Goal: Task Accomplishment & Management: Manage account settings

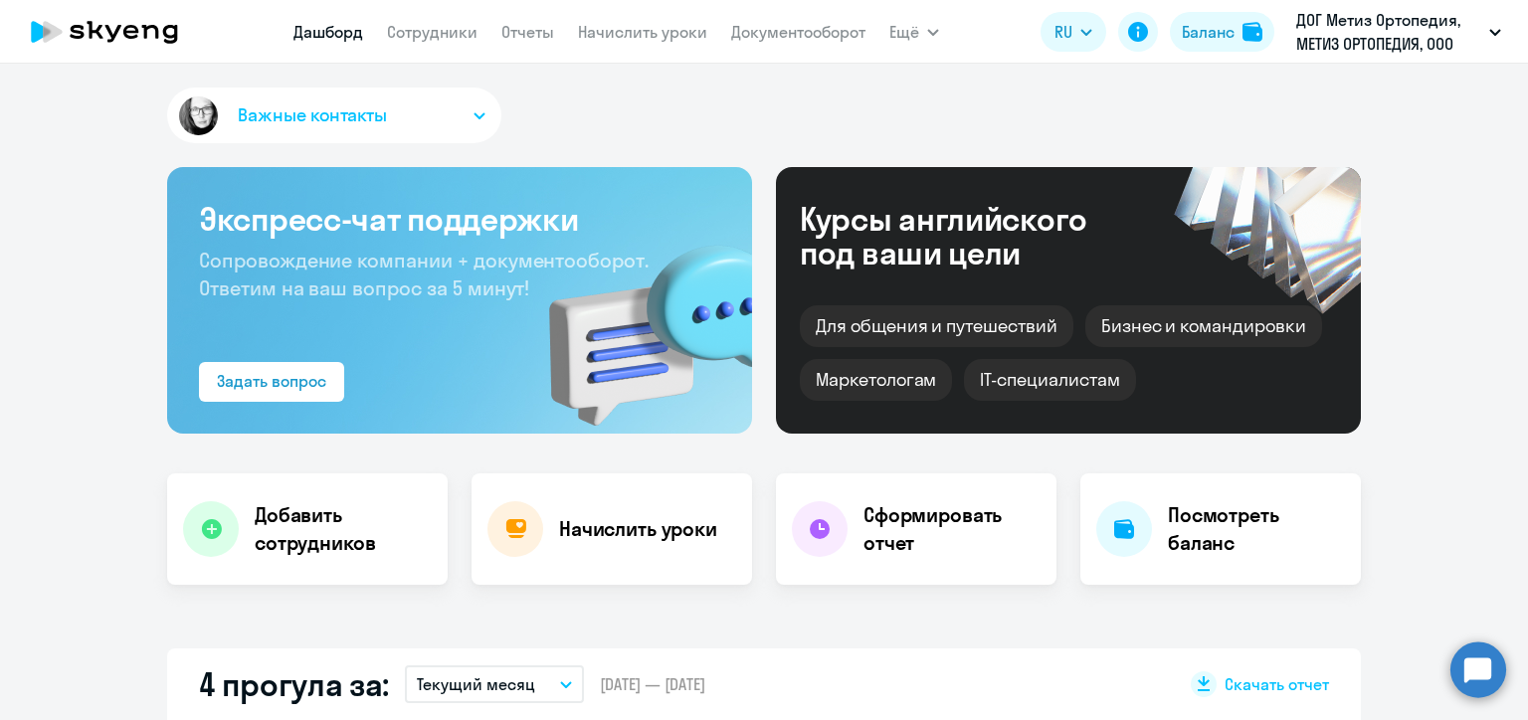
select select "30"
click at [532, 29] on link "Отчеты" at bounding box center [527, 32] width 53 height 20
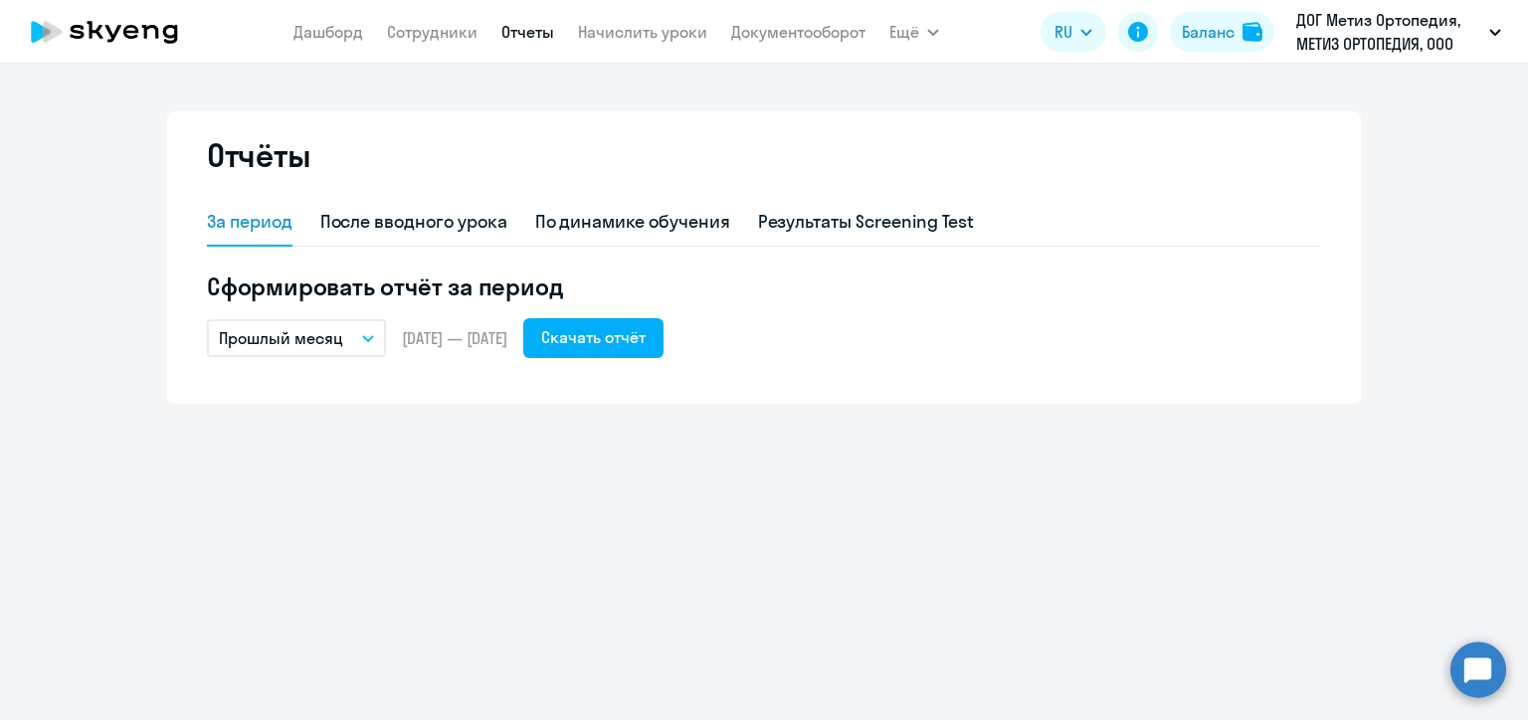
click at [374, 337] on button "Прошлый месяц" at bounding box center [296, 338] width 179 height 38
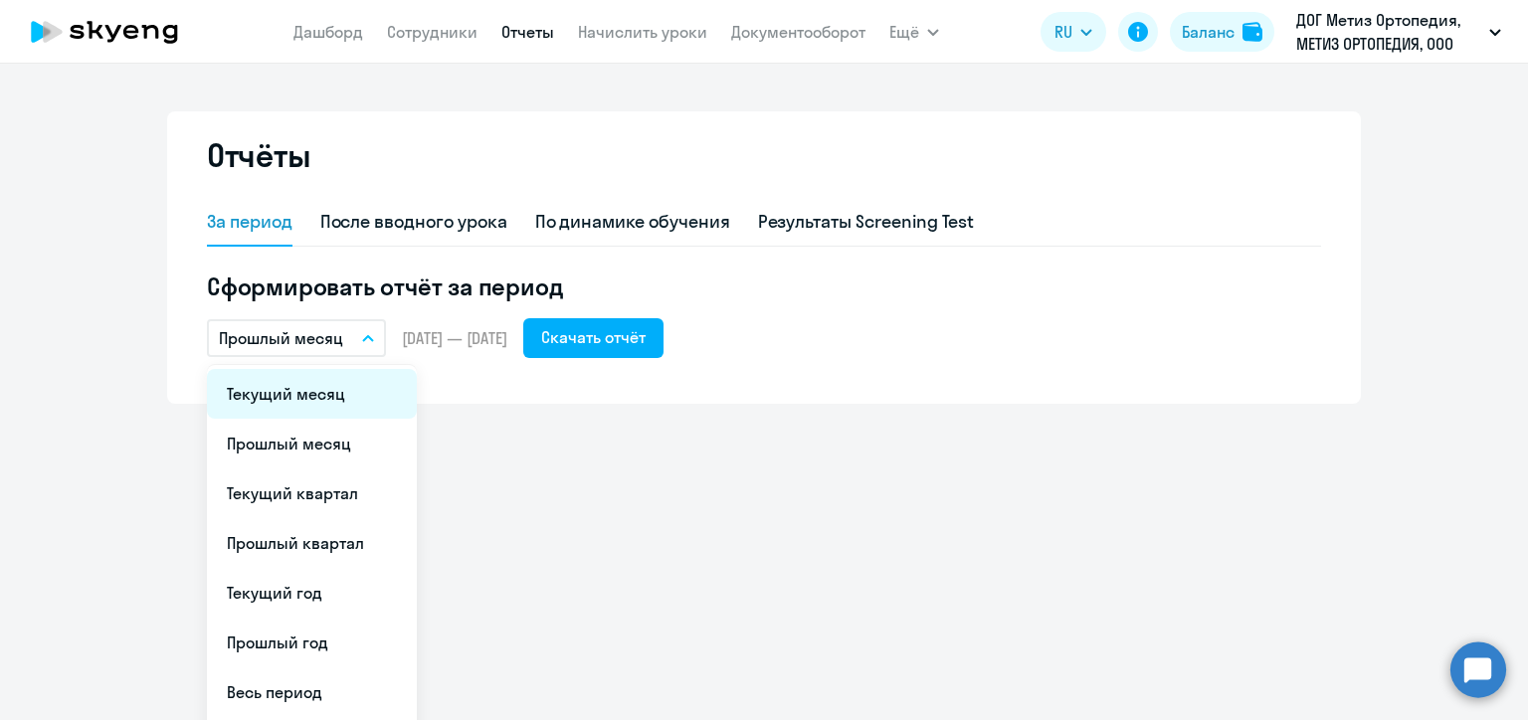
click at [358, 409] on li "Текущий месяц" at bounding box center [312, 394] width 210 height 50
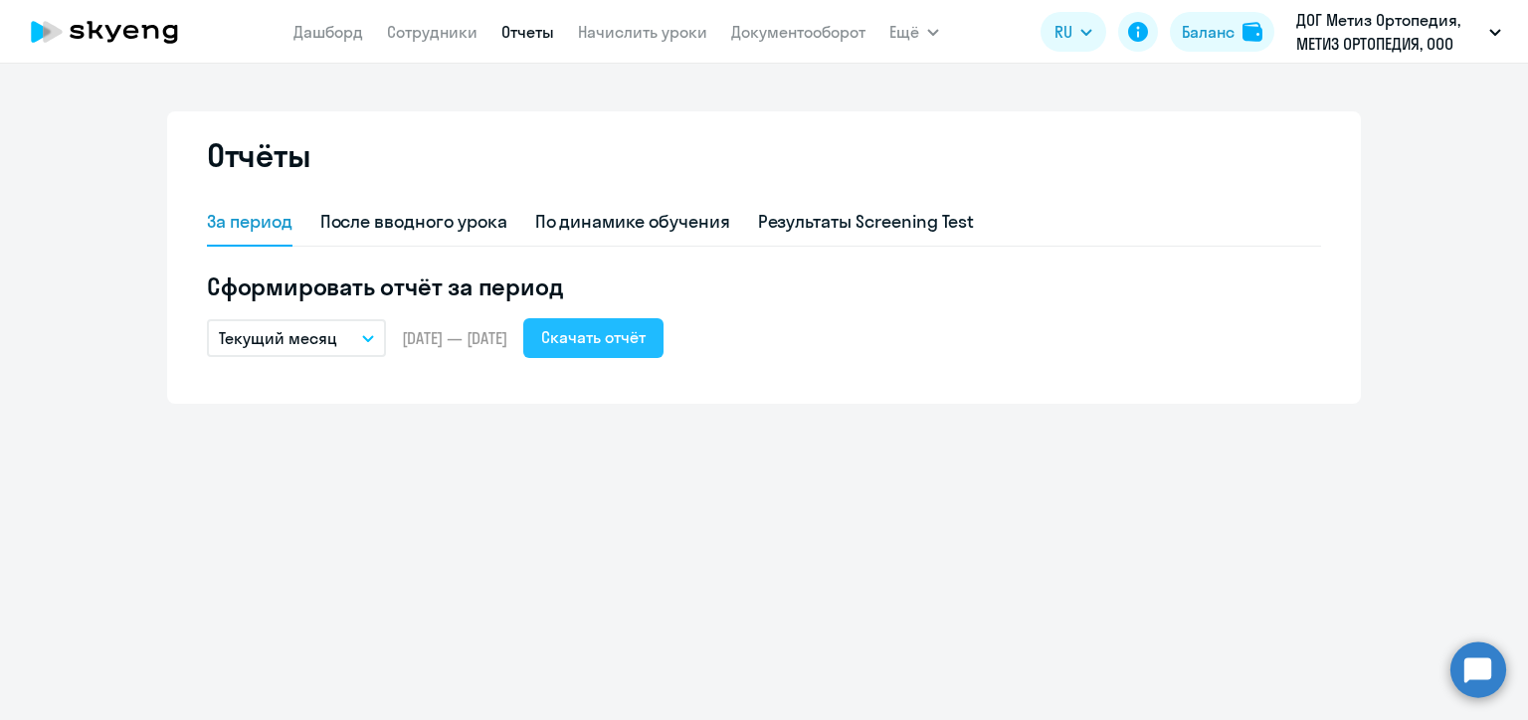
click at [634, 342] on div "Скачать отчёт" at bounding box center [593, 337] width 104 height 24
click at [435, 36] on link "Сотрудники" at bounding box center [432, 32] width 91 height 20
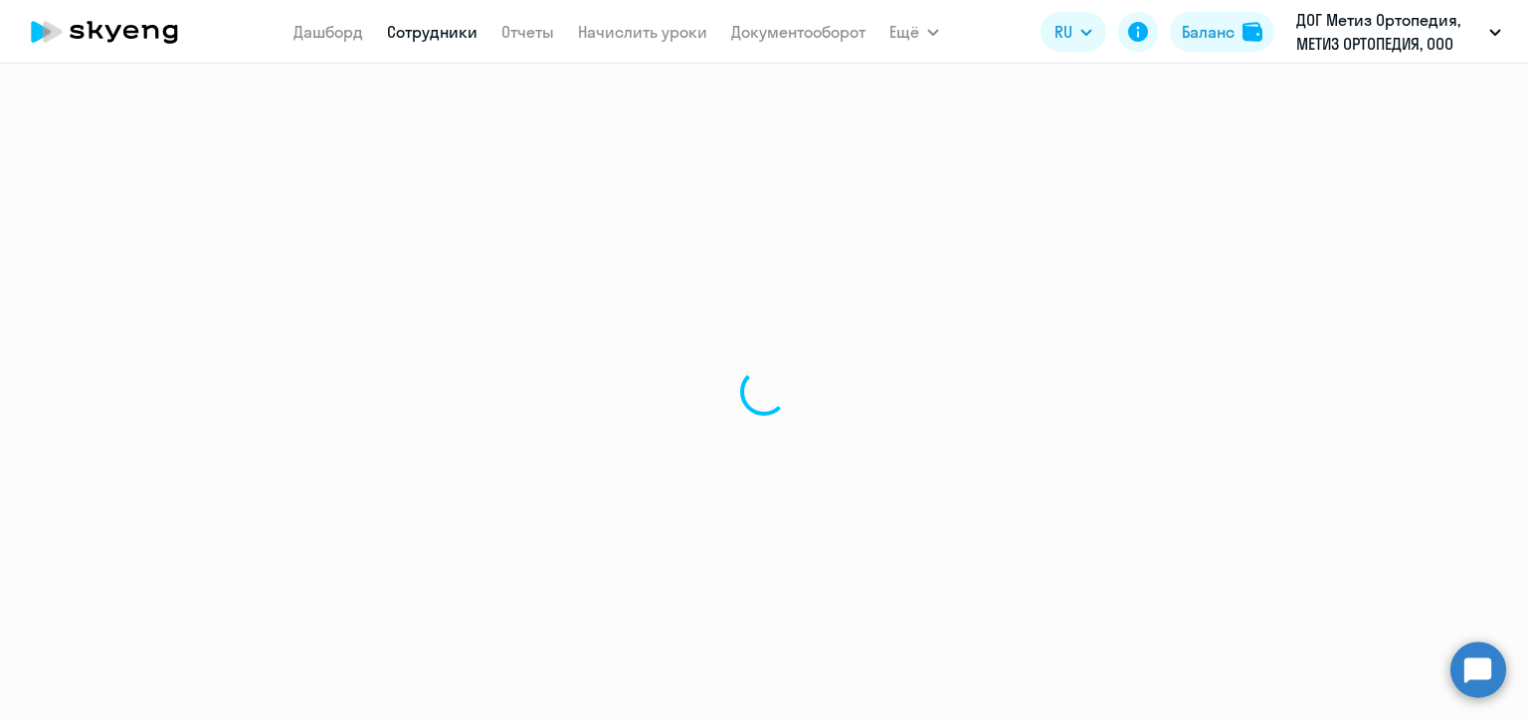
select select "30"
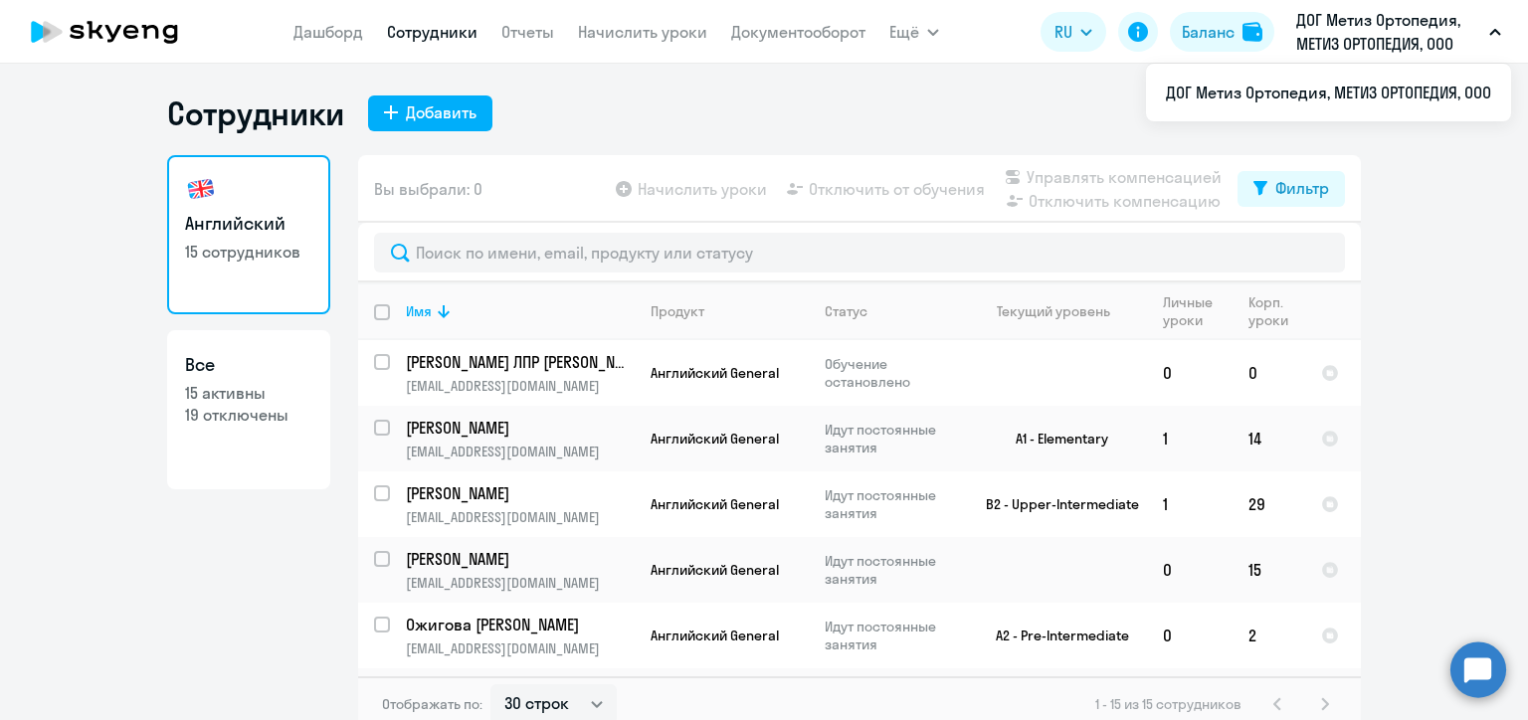
click at [1351, 36] on p "ДОГ Метиз Ортопедия, МЕТИЗ ОРТОПЕДИЯ, ООО" at bounding box center [1388, 32] width 185 height 48
click at [1392, 40] on p "ДОГ Метиз Ортопедия, МЕТИЗ ОРТОПЕДИЯ, ООО" at bounding box center [1388, 32] width 185 height 48
click at [1395, 40] on p "ДОГ Метиз Ортопедия, МЕТИЗ ОРТОПЕДИЯ, ООО" at bounding box center [1388, 32] width 185 height 48
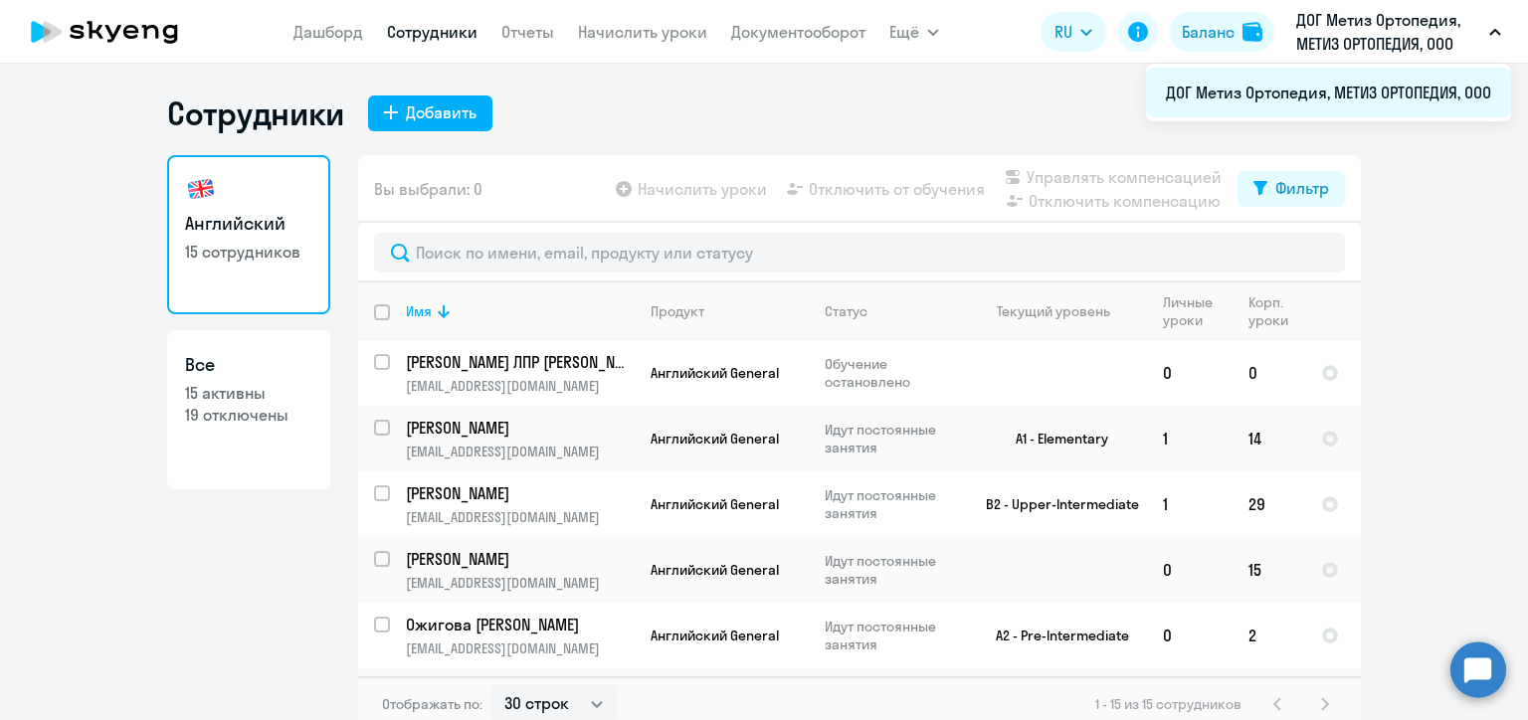
click at [1376, 92] on li "ДОГ Метиз Ортопедия, МЕТИЗ ОРТОПЕДИЯ, ООО" at bounding box center [1328, 93] width 365 height 50
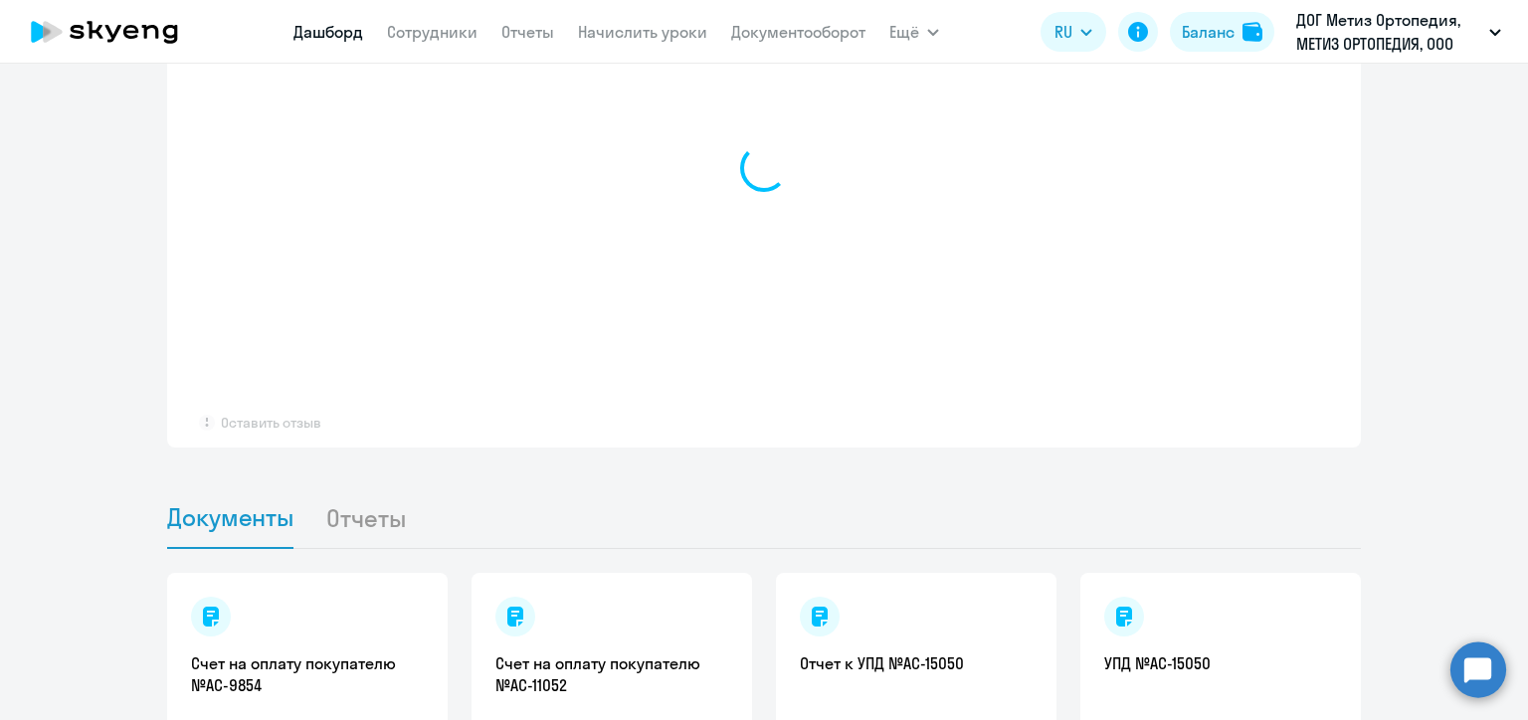
select select "30"
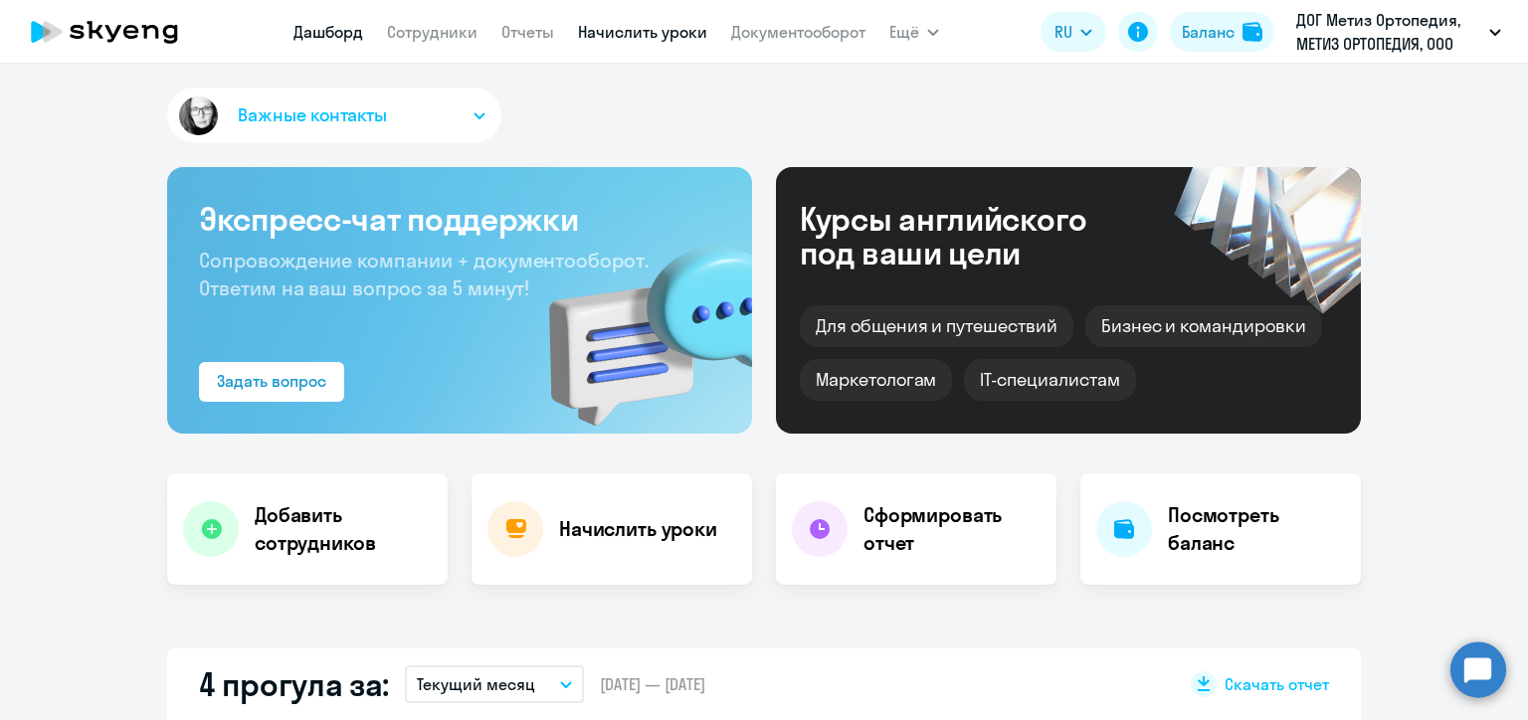
click at [649, 38] on link "Начислить уроки" at bounding box center [642, 32] width 129 height 20
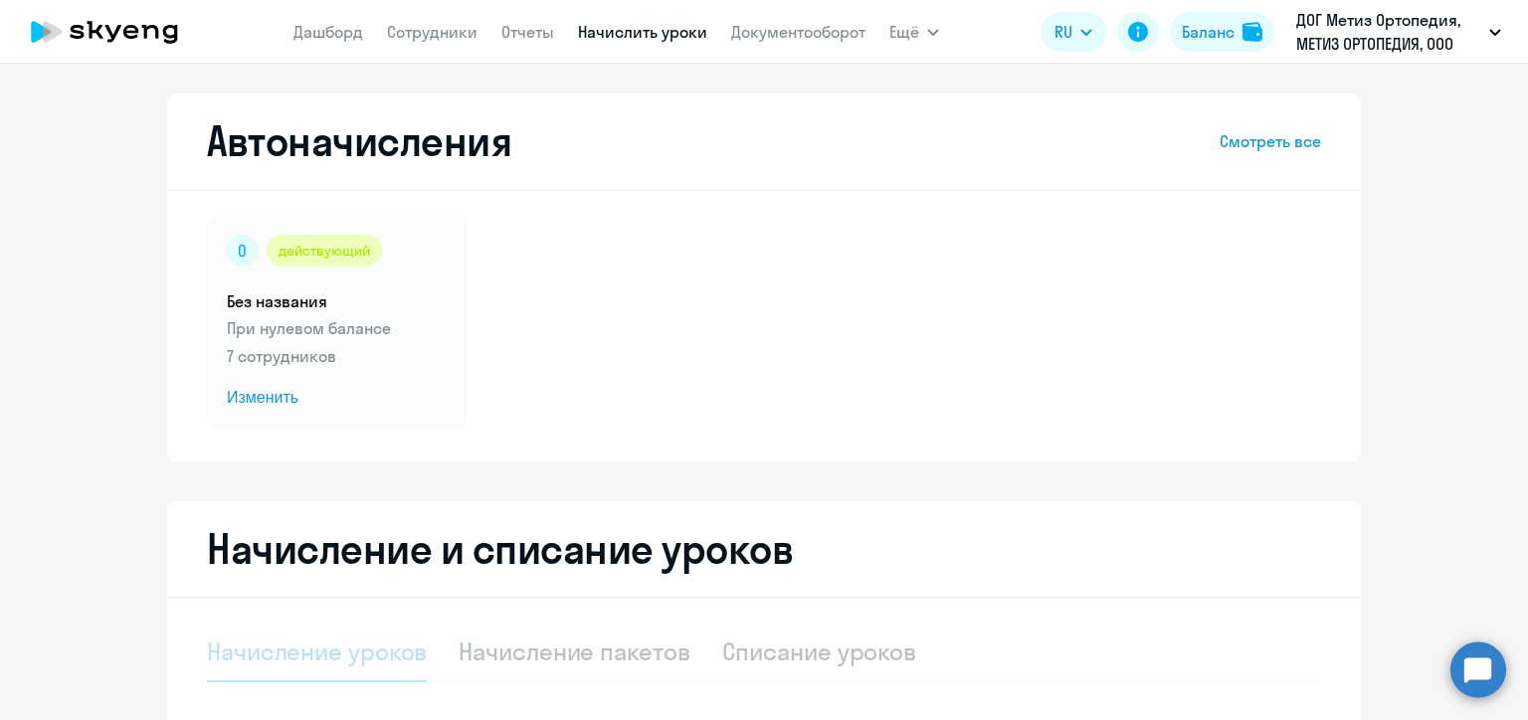
select select "10"
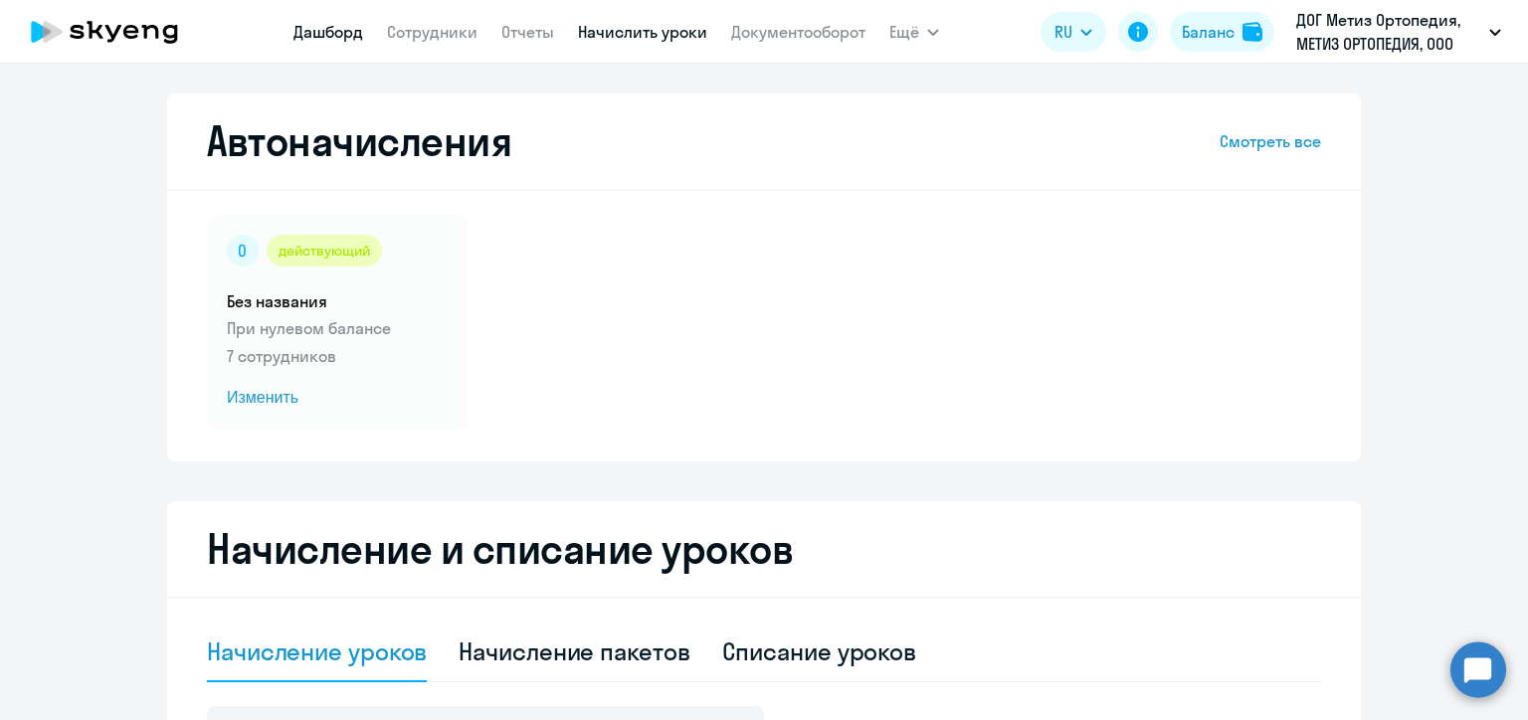
click at [323, 26] on link "Дашборд" at bounding box center [328, 32] width 70 height 20
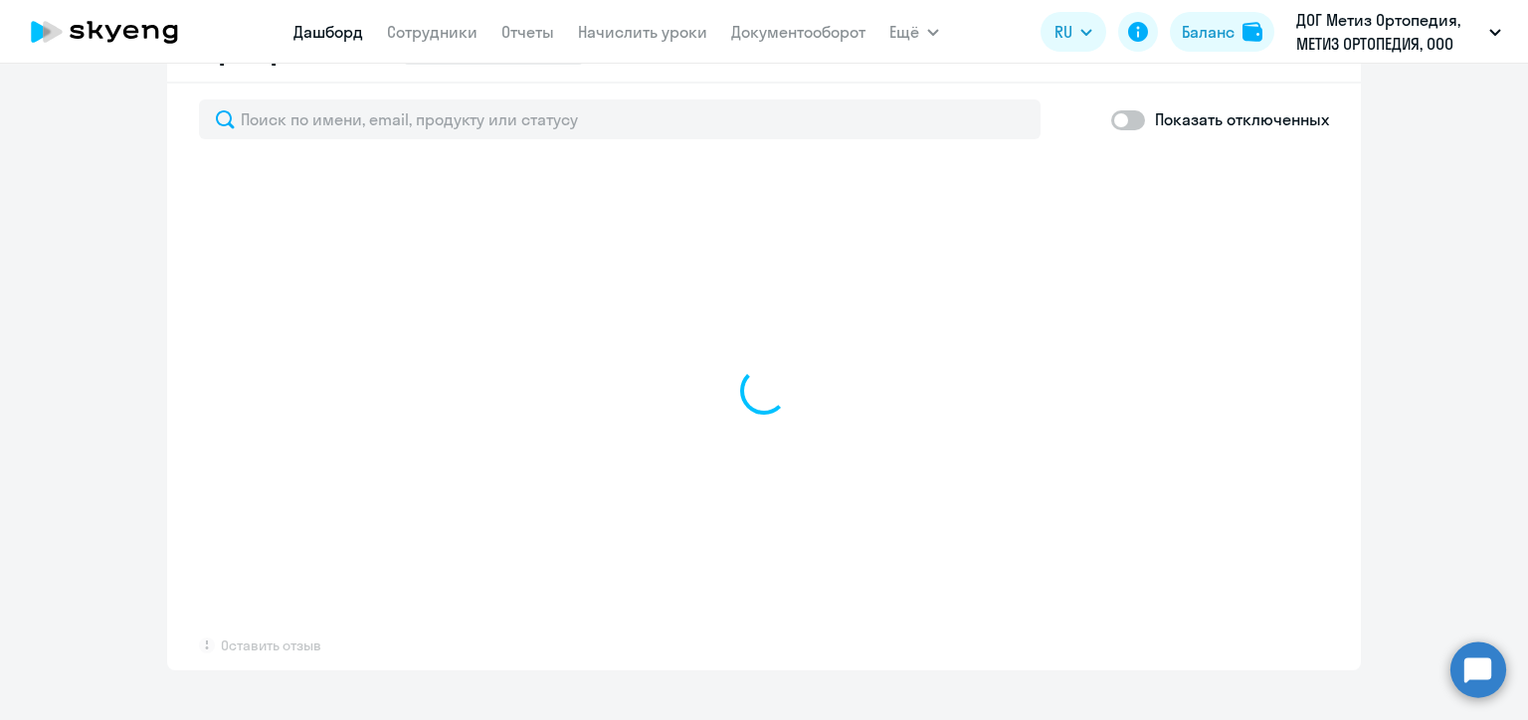
scroll to position [1293, 0]
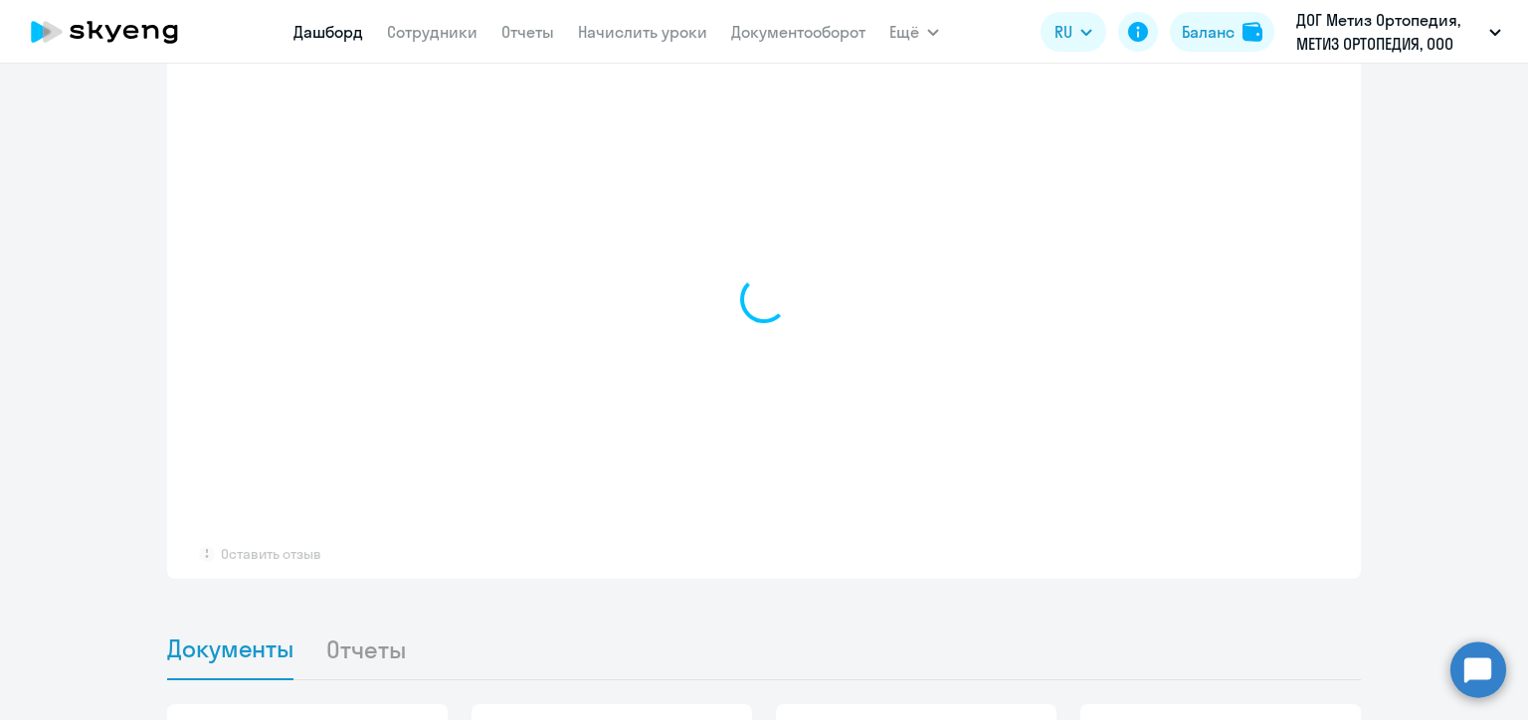
select select "30"
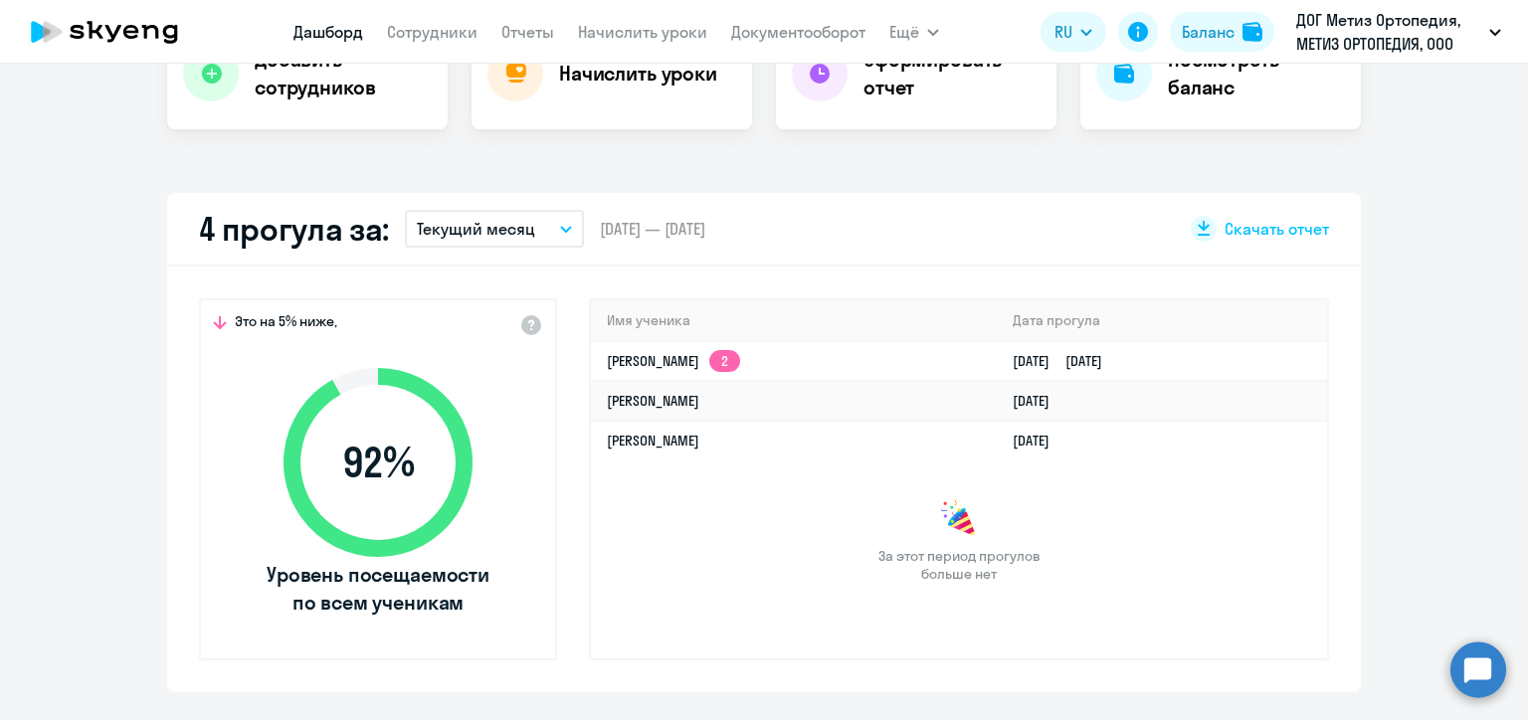
scroll to position [453, 0]
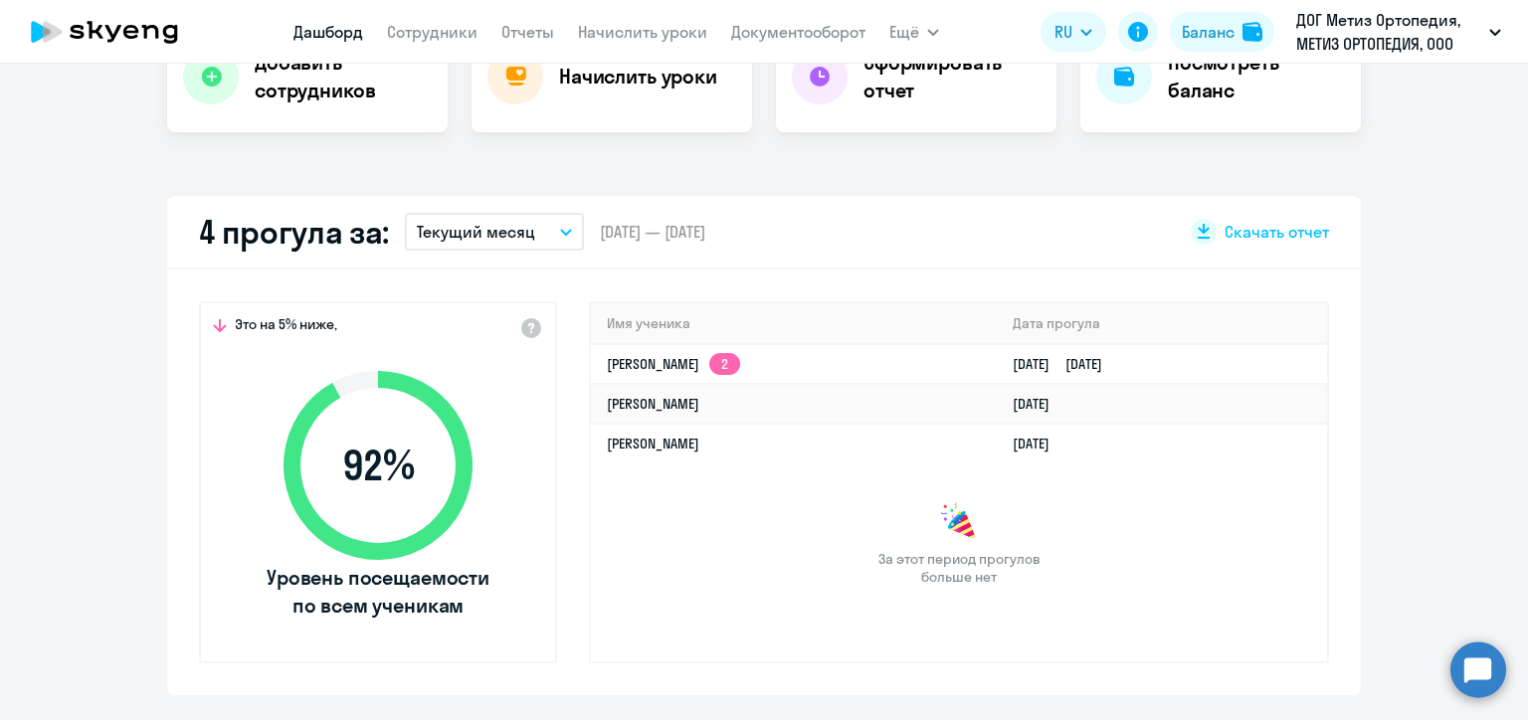
click at [1074, 544] on div "За этот период прогулов больше нет" at bounding box center [959, 544] width 736 height 84
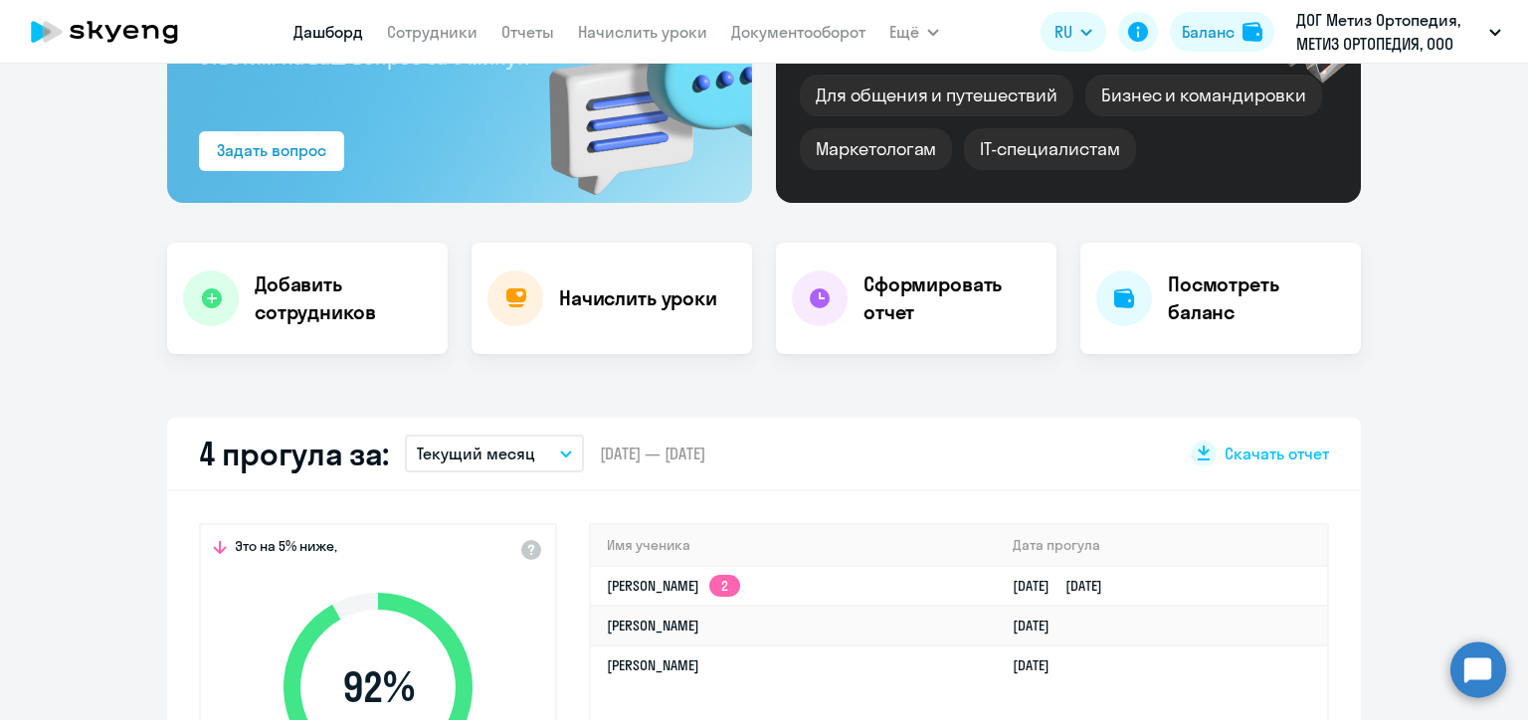
scroll to position [199, 0]
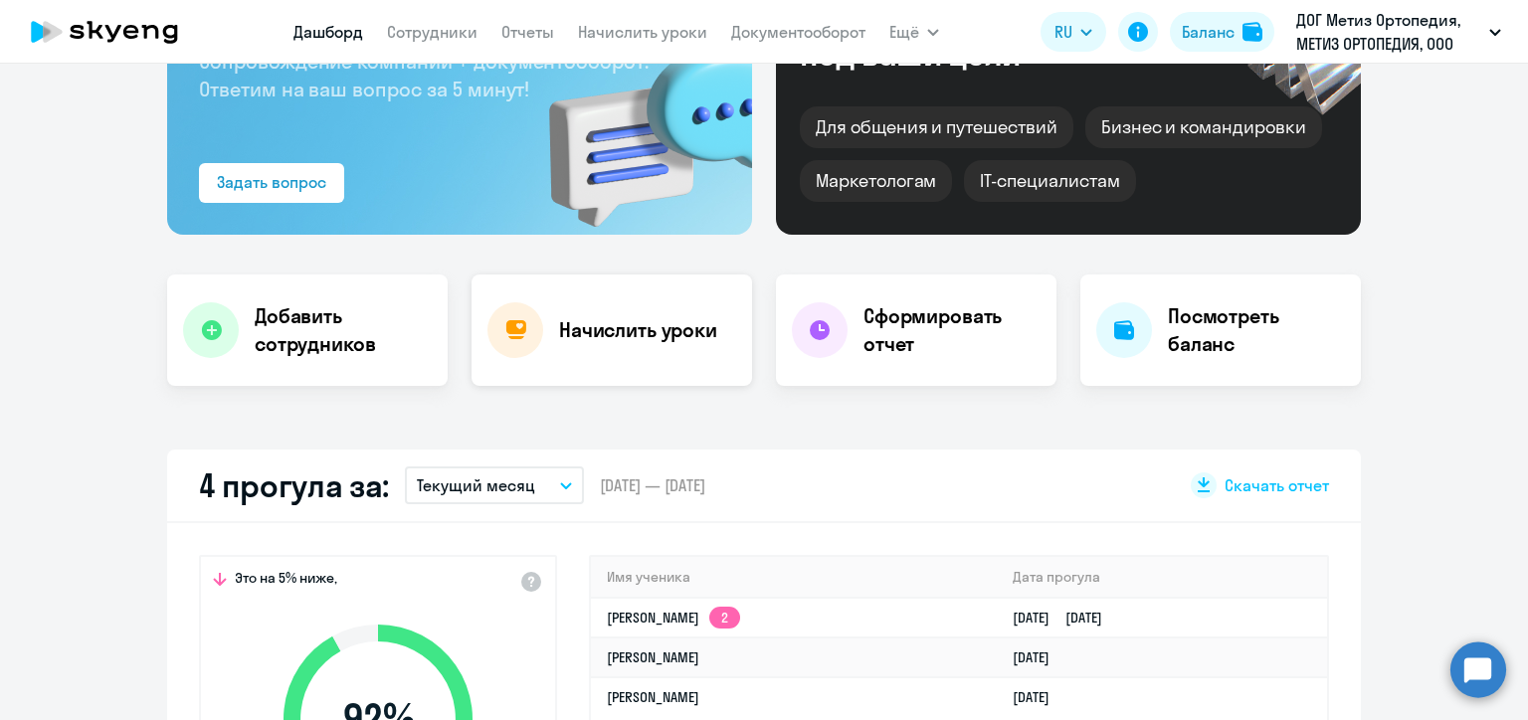
click at [625, 316] on h4 "Начислить уроки" at bounding box center [638, 330] width 158 height 28
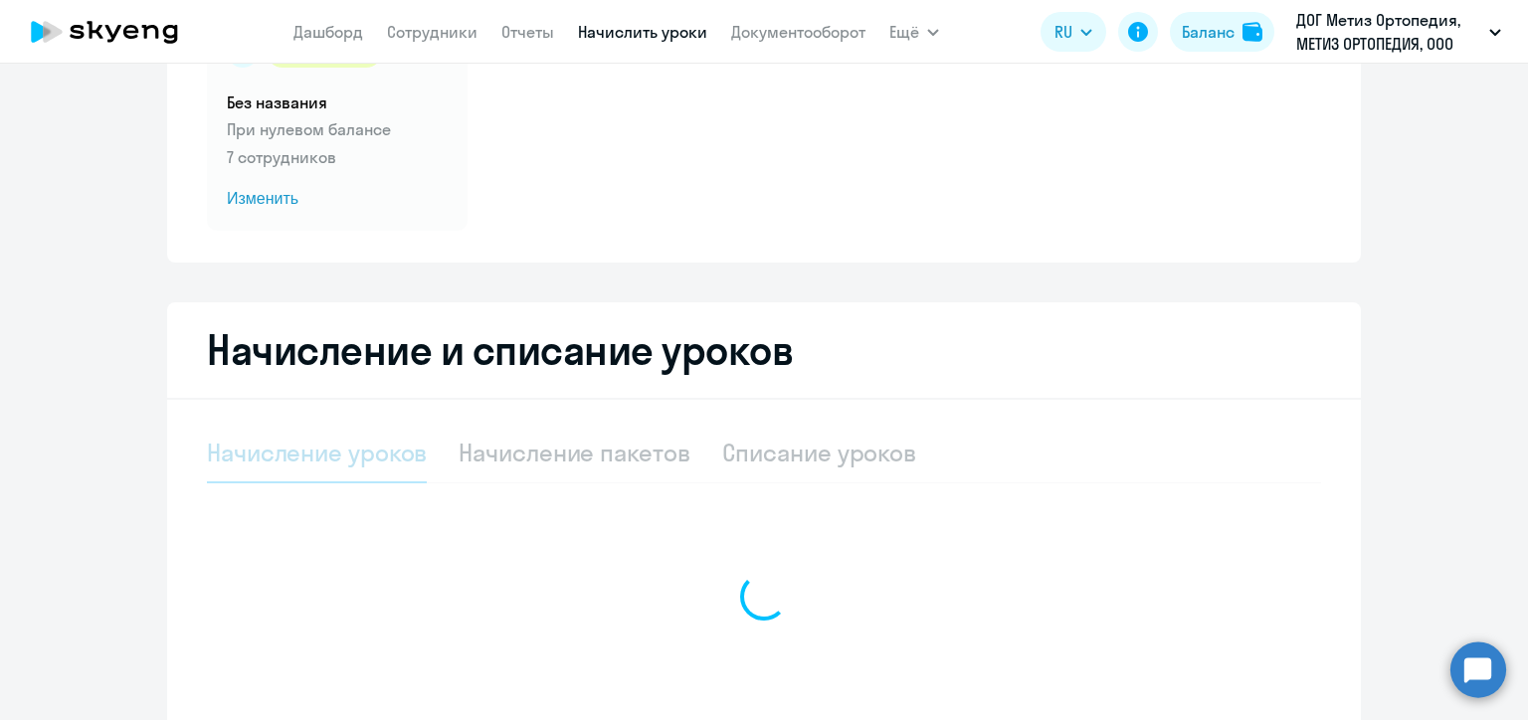
select select "10"
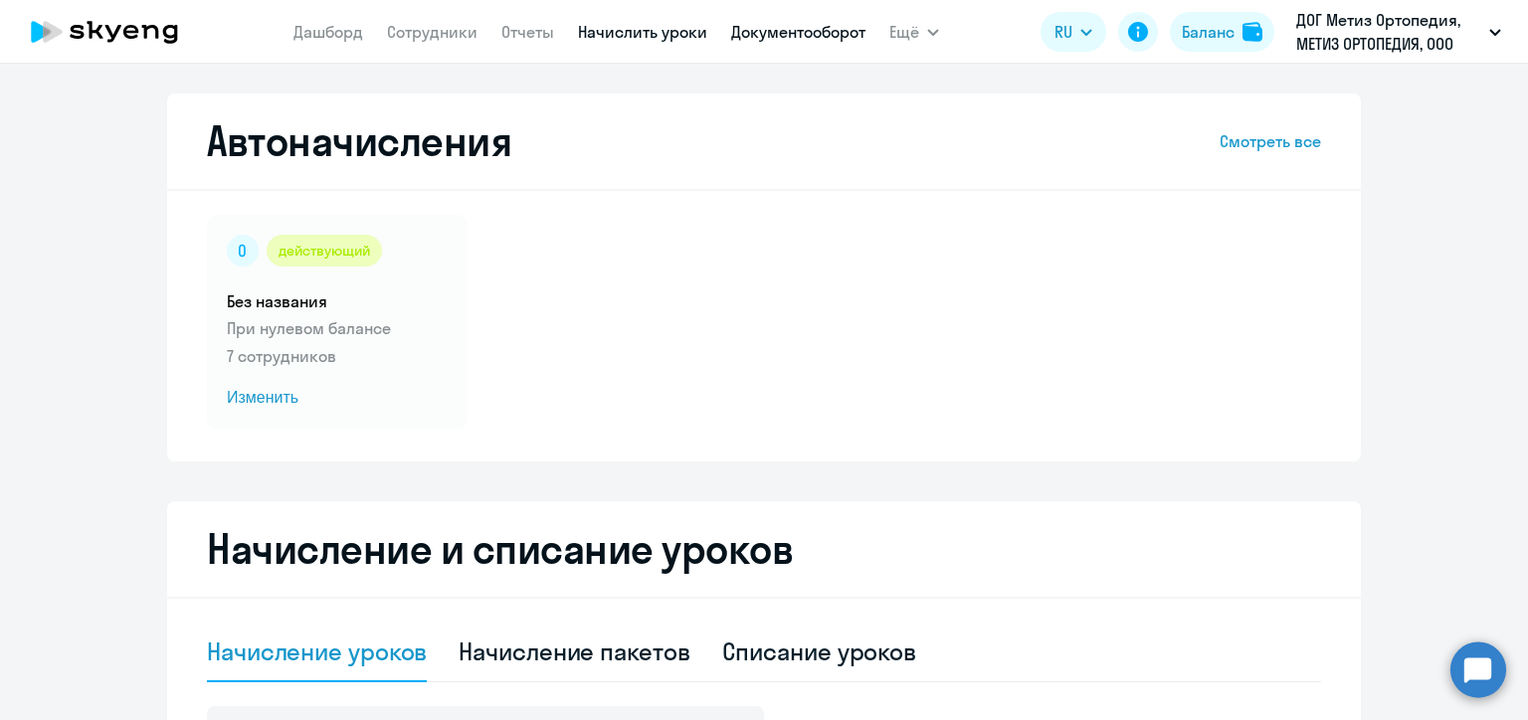
click at [801, 37] on link "Документооборот" at bounding box center [798, 32] width 134 height 20
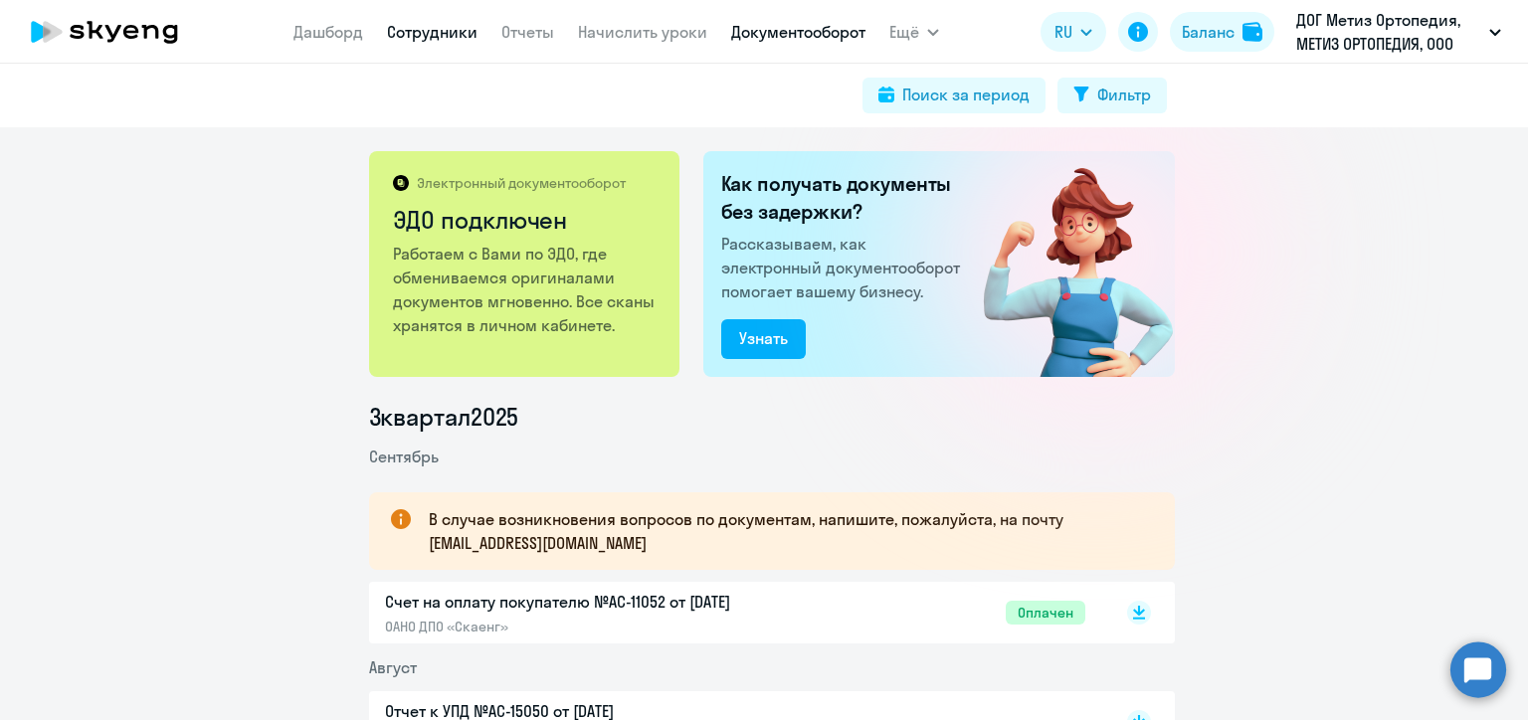
click at [420, 33] on link "Сотрудники" at bounding box center [432, 32] width 91 height 20
select select "30"
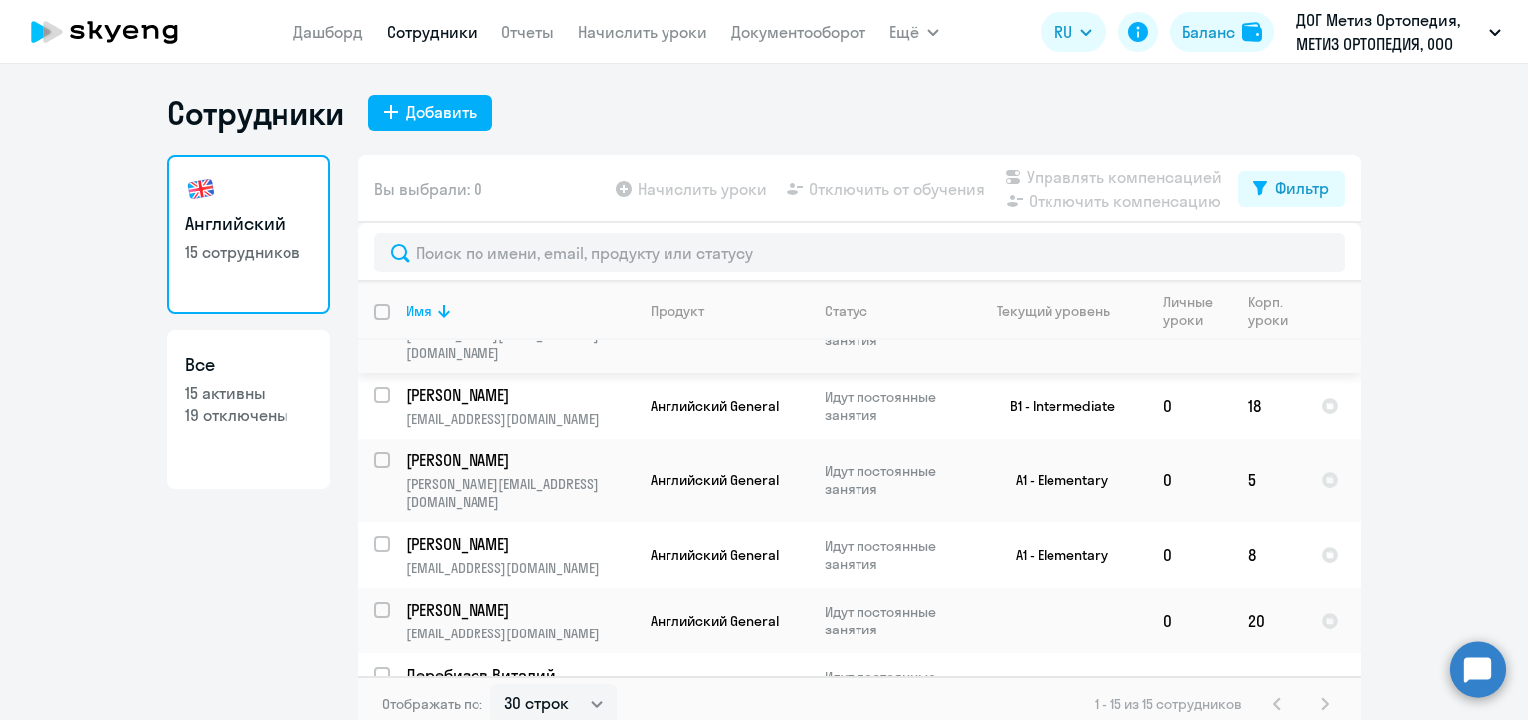
scroll to position [597, 0]
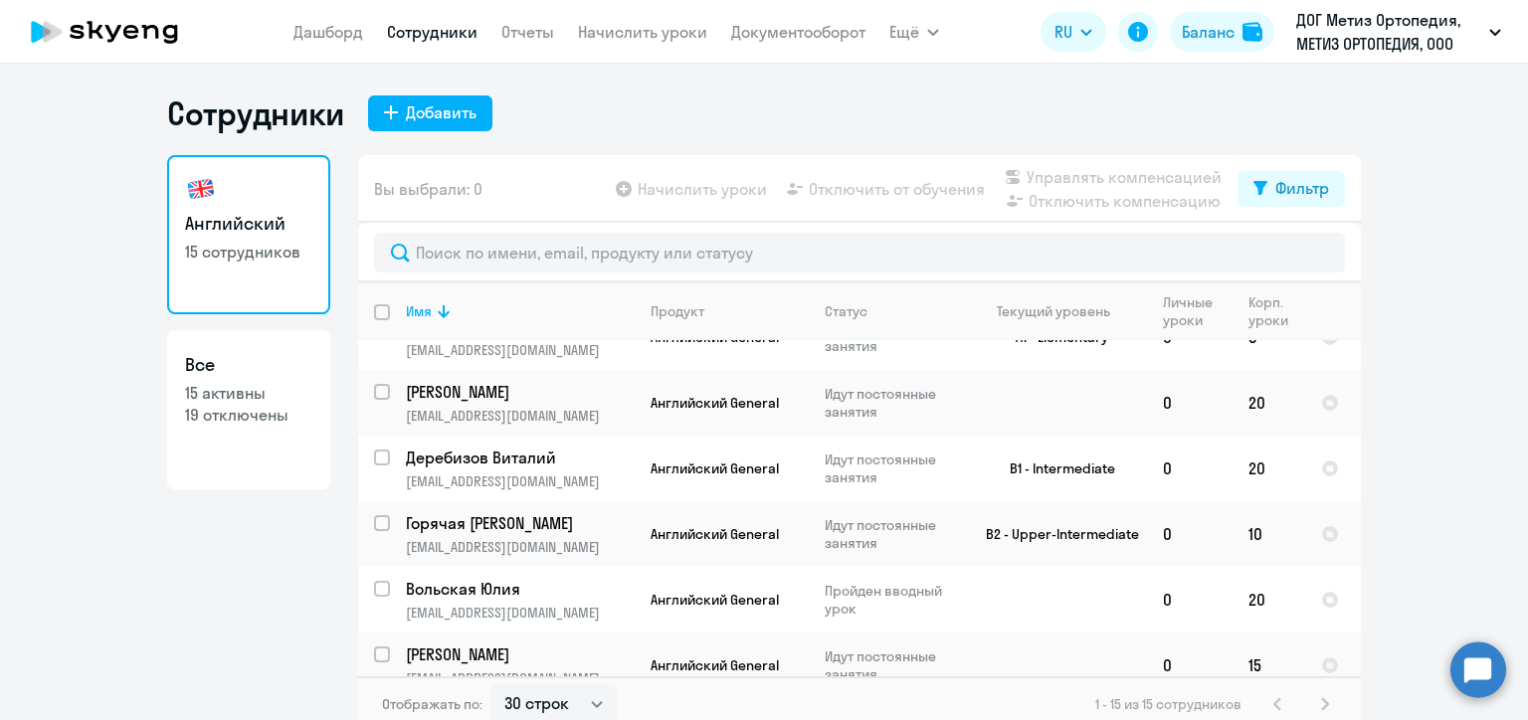
click at [533, 45] on nav "[PERSON_NAME] Отчеты Начислить уроки Документооборот" at bounding box center [579, 32] width 572 height 40
click at [517, 34] on link "Отчеты" at bounding box center [527, 32] width 53 height 20
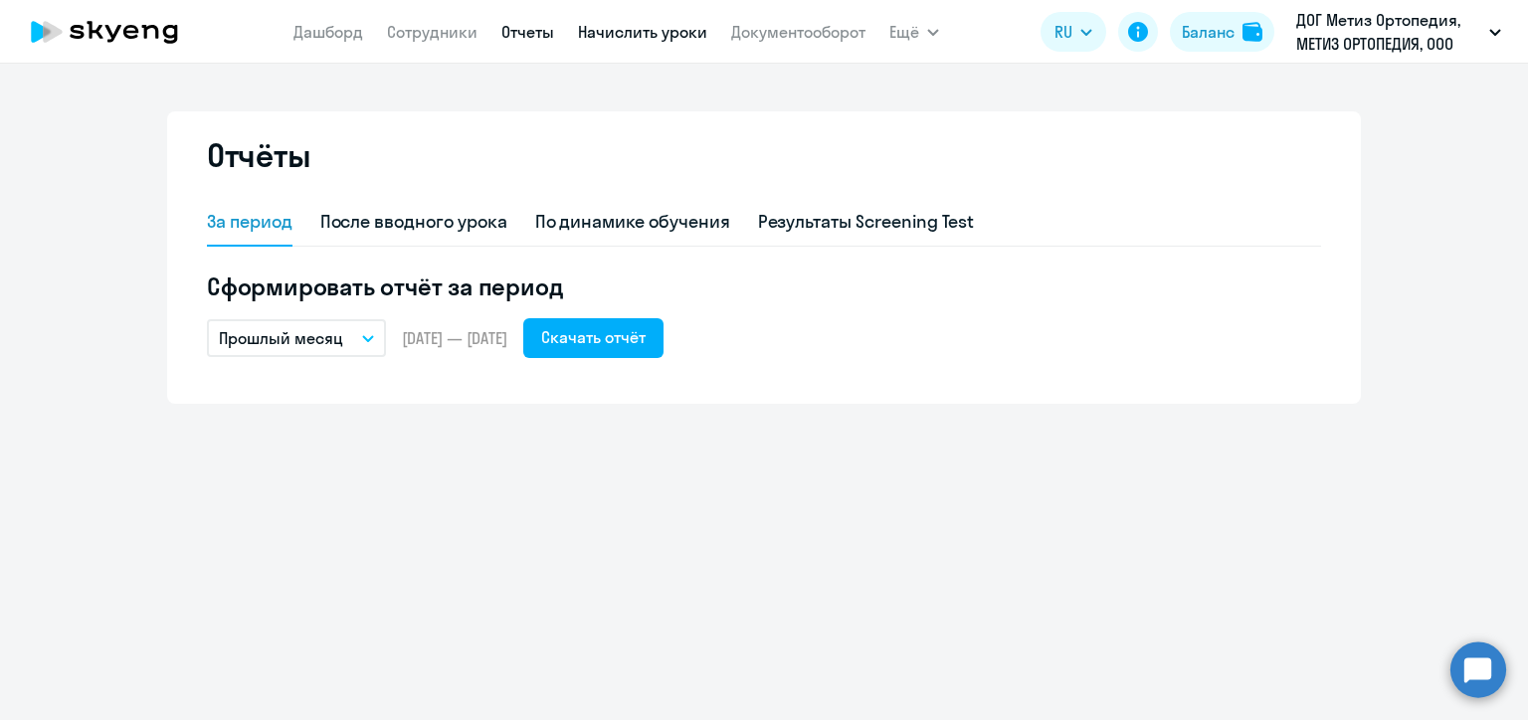
click at [621, 35] on link "Начислить уроки" at bounding box center [642, 32] width 129 height 20
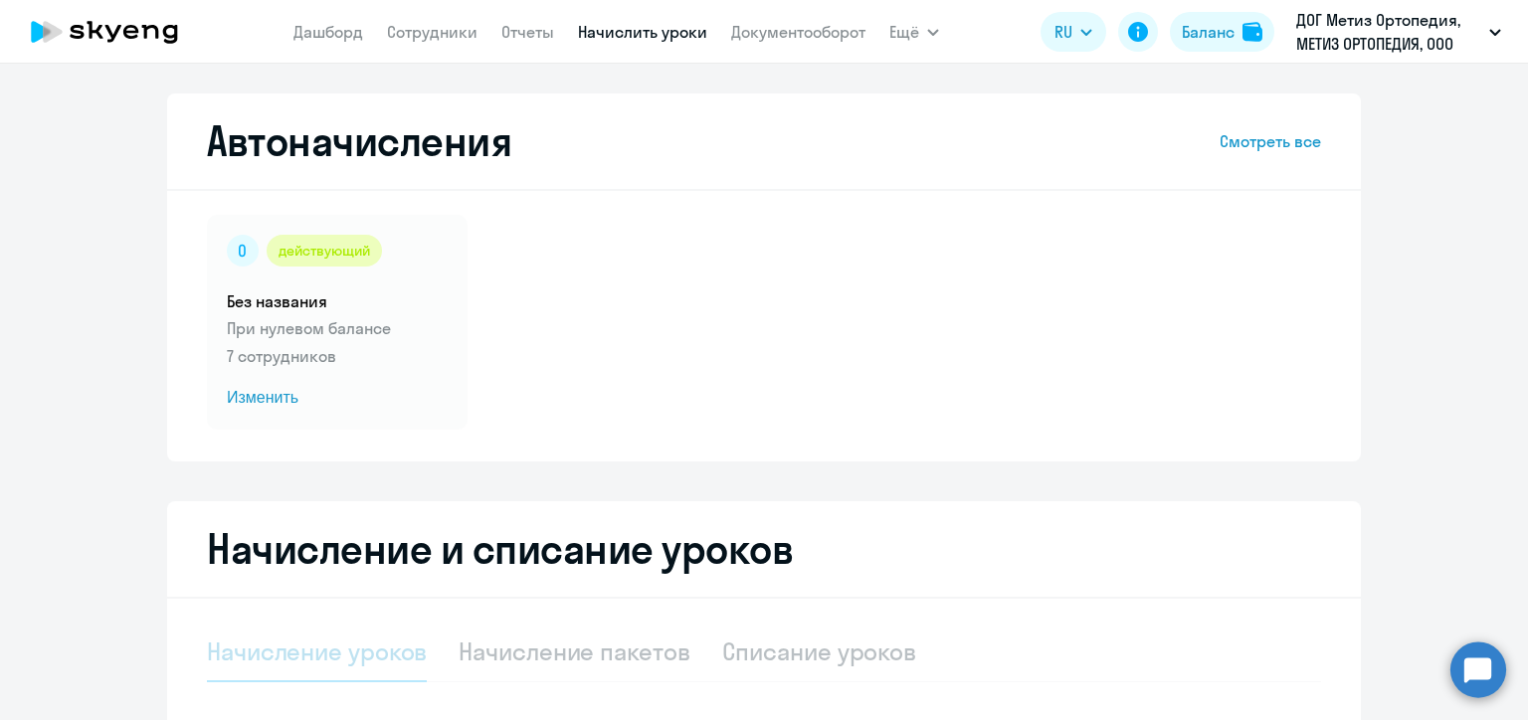
select select "10"
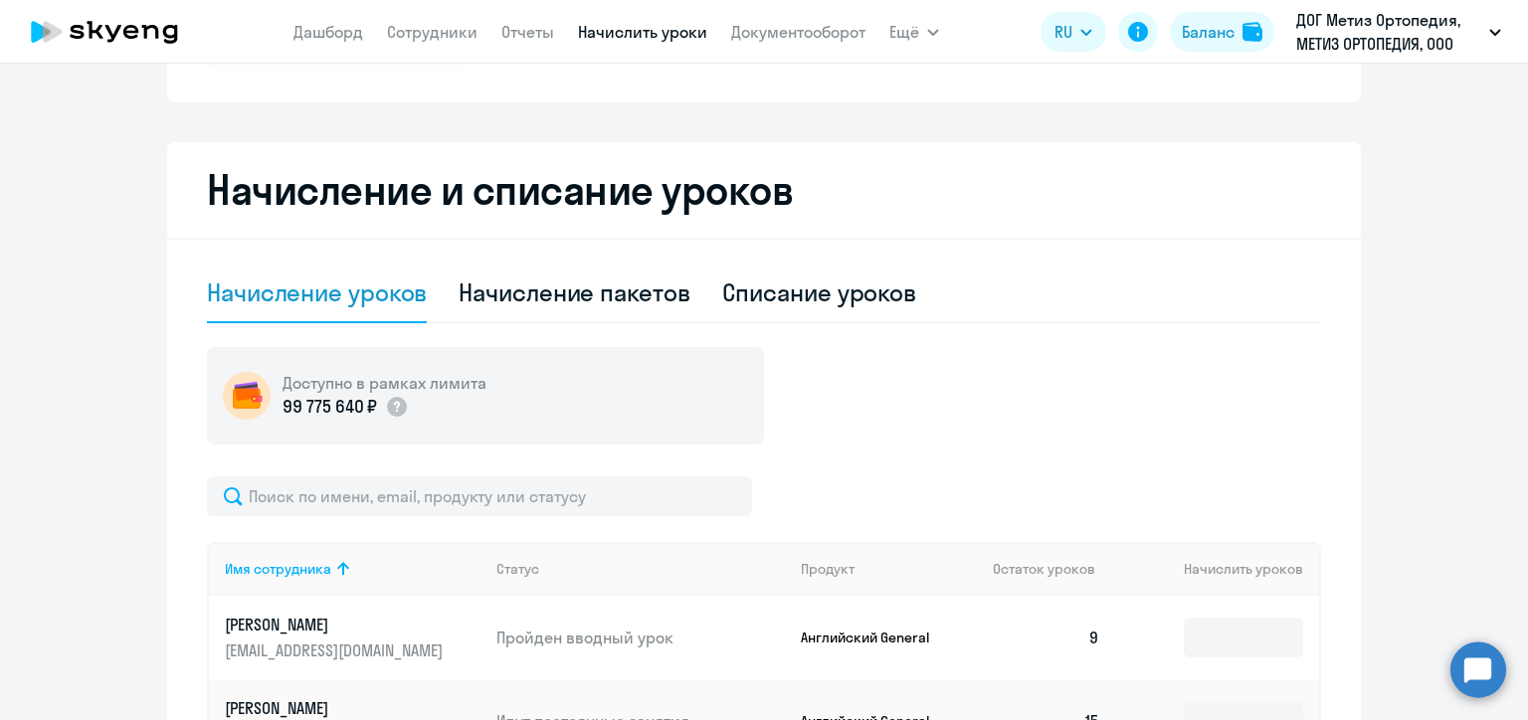
scroll to position [342, 0]
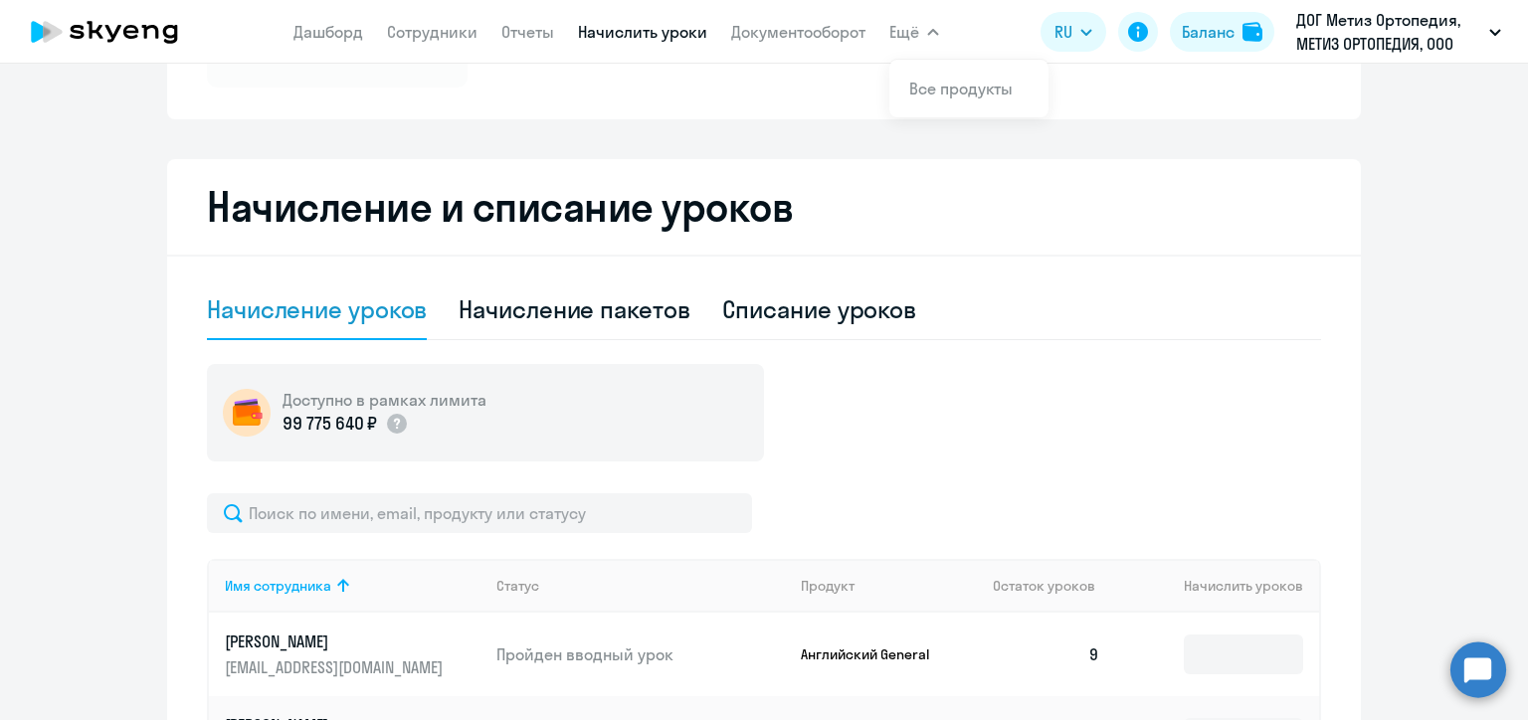
click at [898, 40] on span "Ещё" at bounding box center [904, 32] width 30 height 24
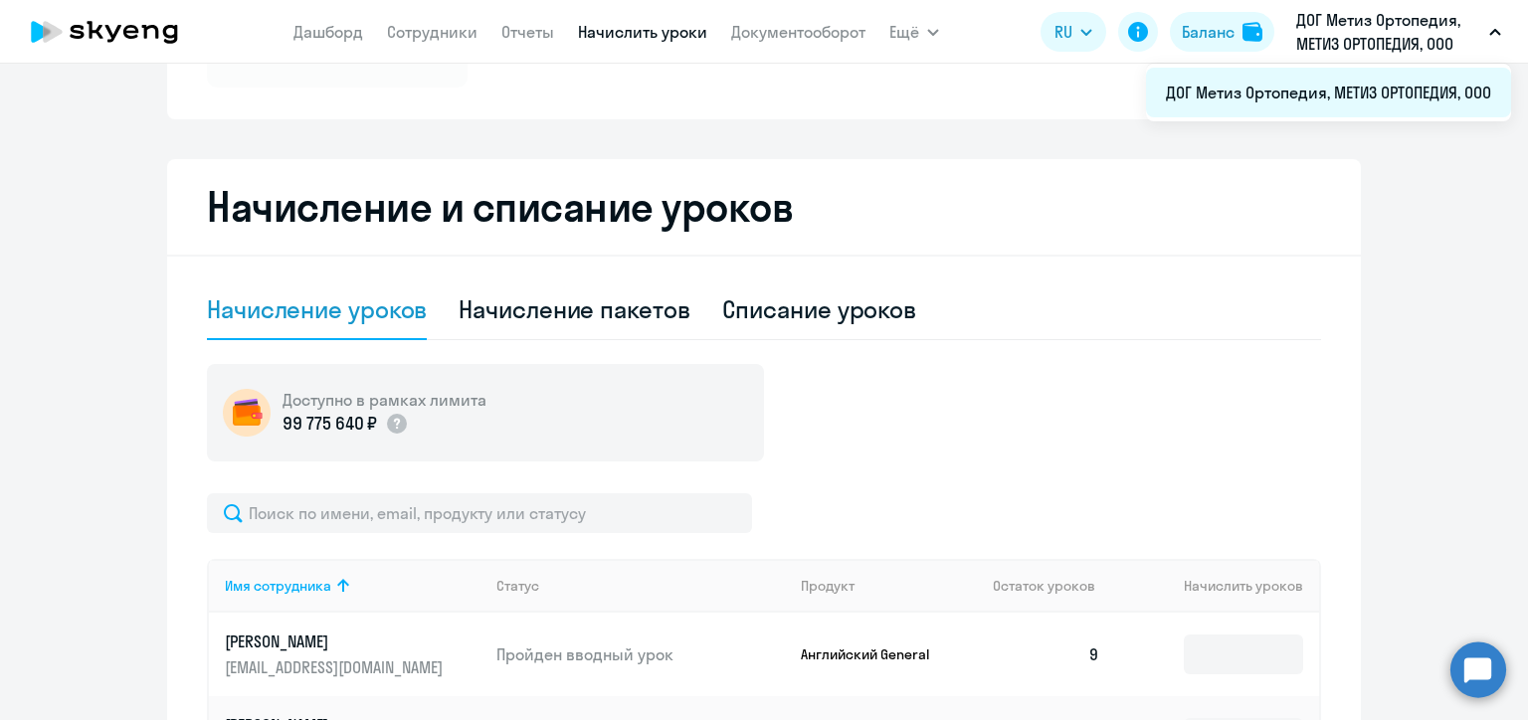
click at [1336, 89] on li "ДОГ Метиз Ортопедия, МЕТИЗ ОРТОПЕДИЯ, ООО" at bounding box center [1328, 93] width 365 height 50
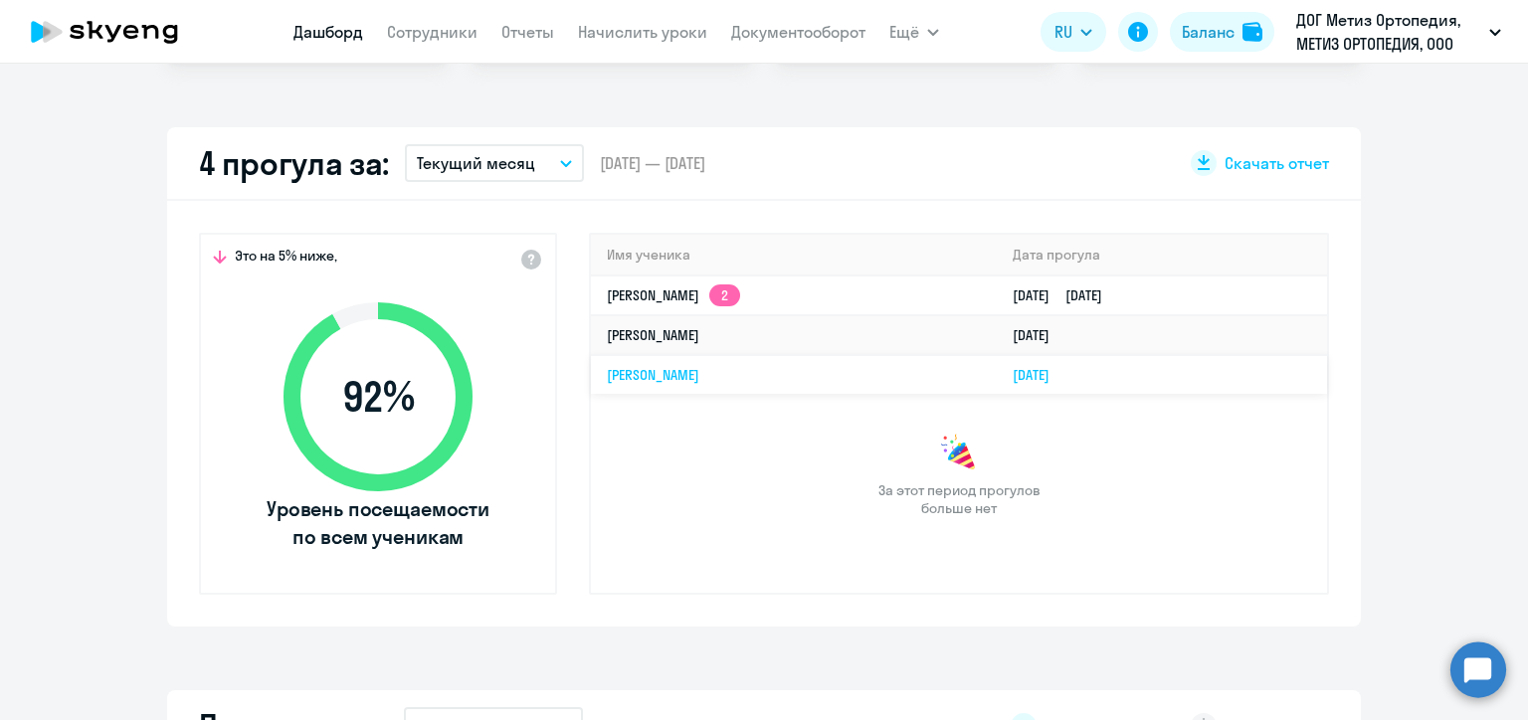
scroll to position [621, 0]
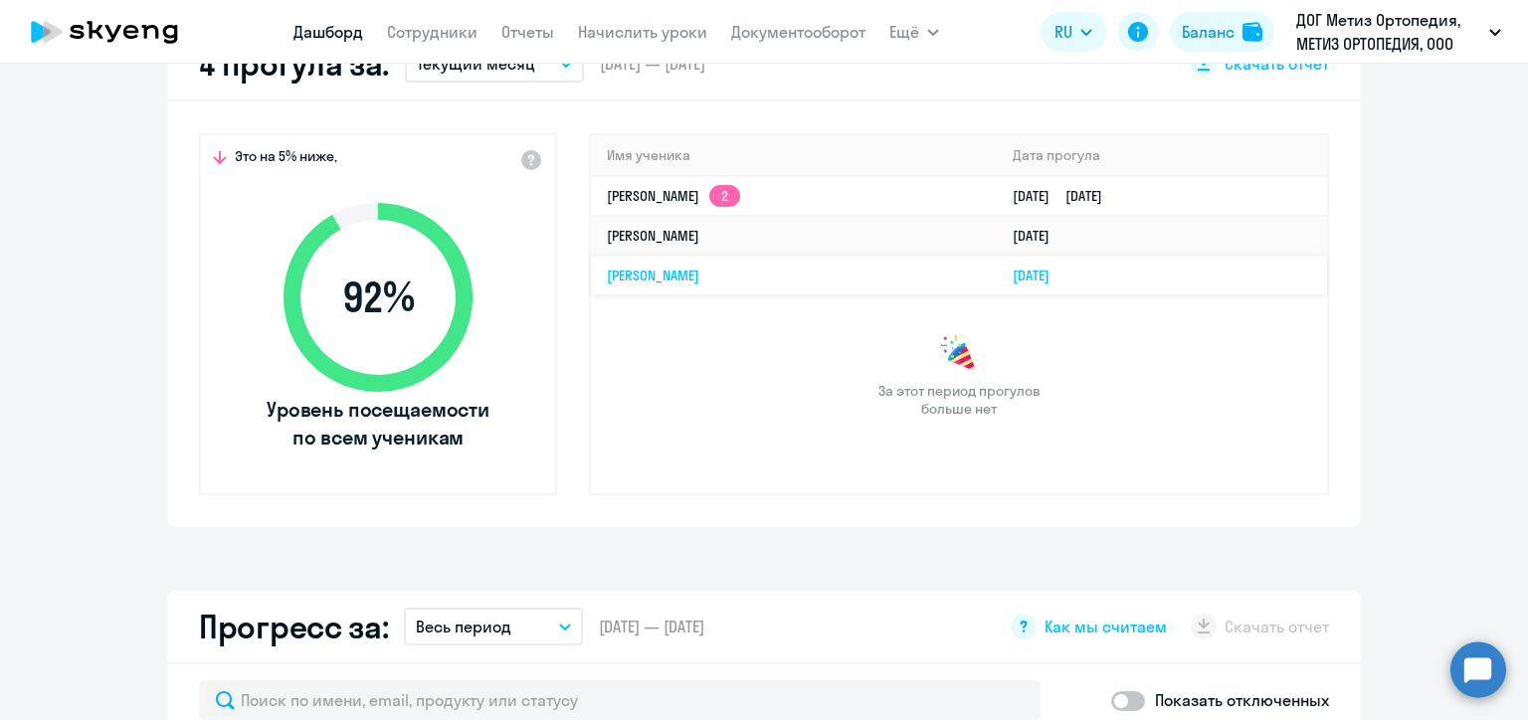
select select "30"
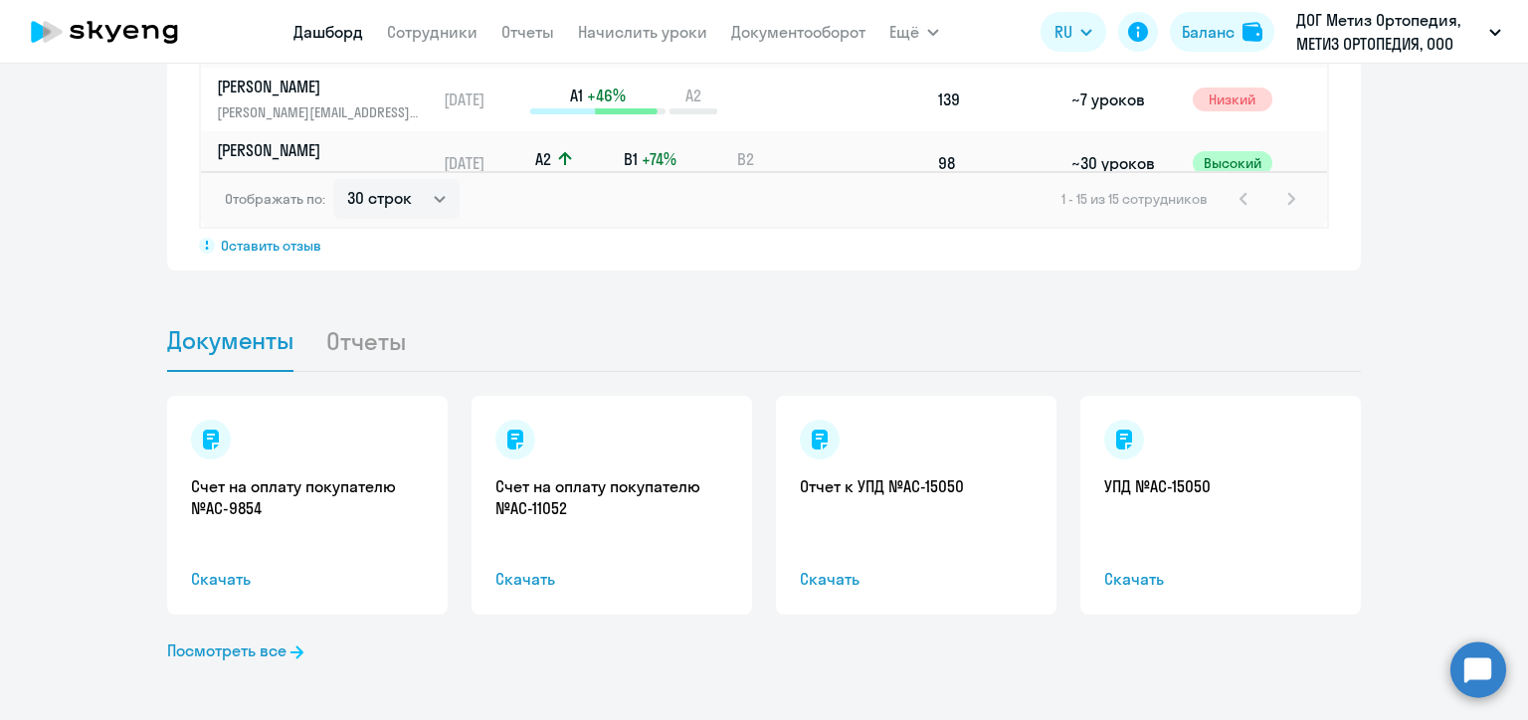
scroll to position [1745, 0]
